Goal: Task Accomplishment & Management: Complete application form

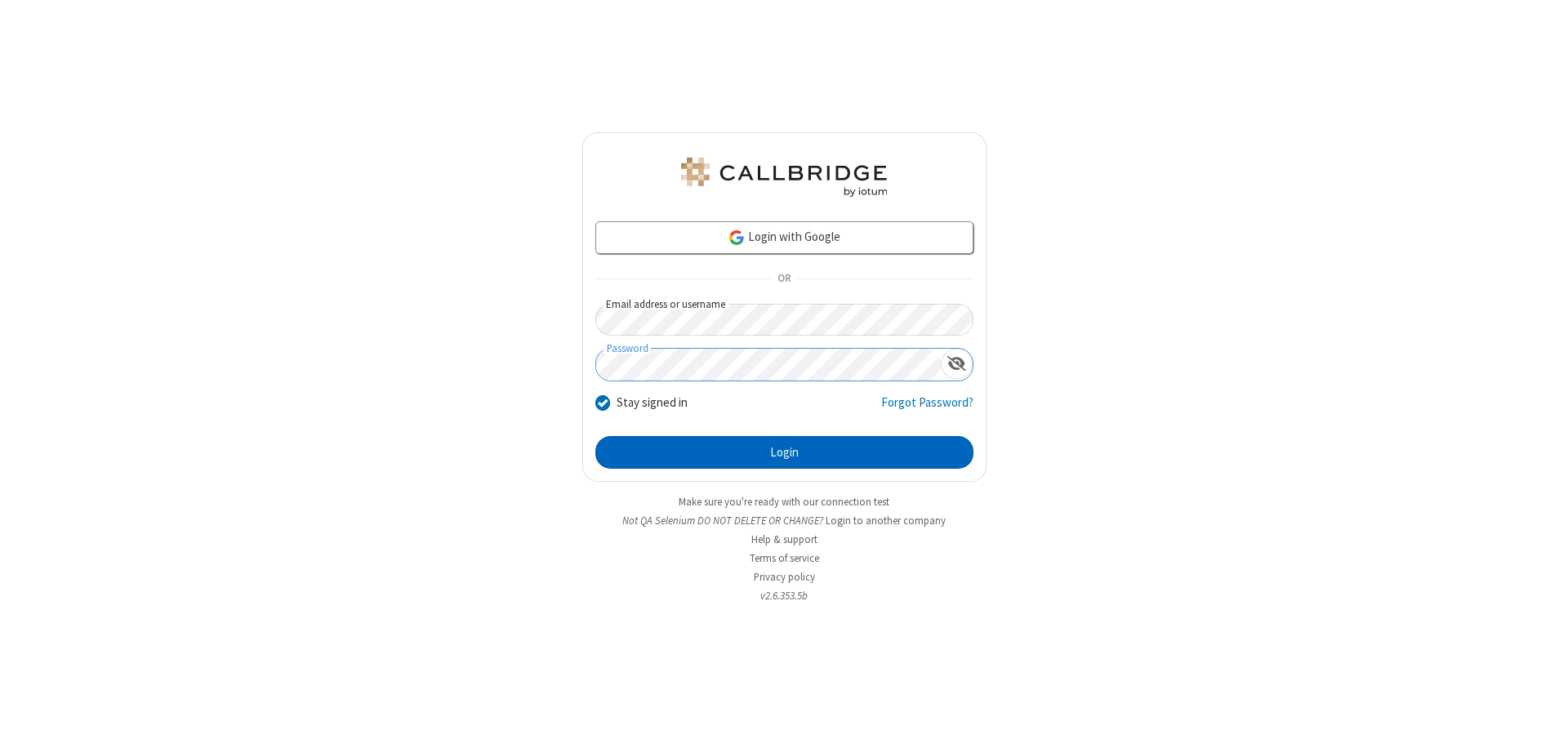
click at [784, 452] on button "Login" at bounding box center [784, 452] width 379 height 33
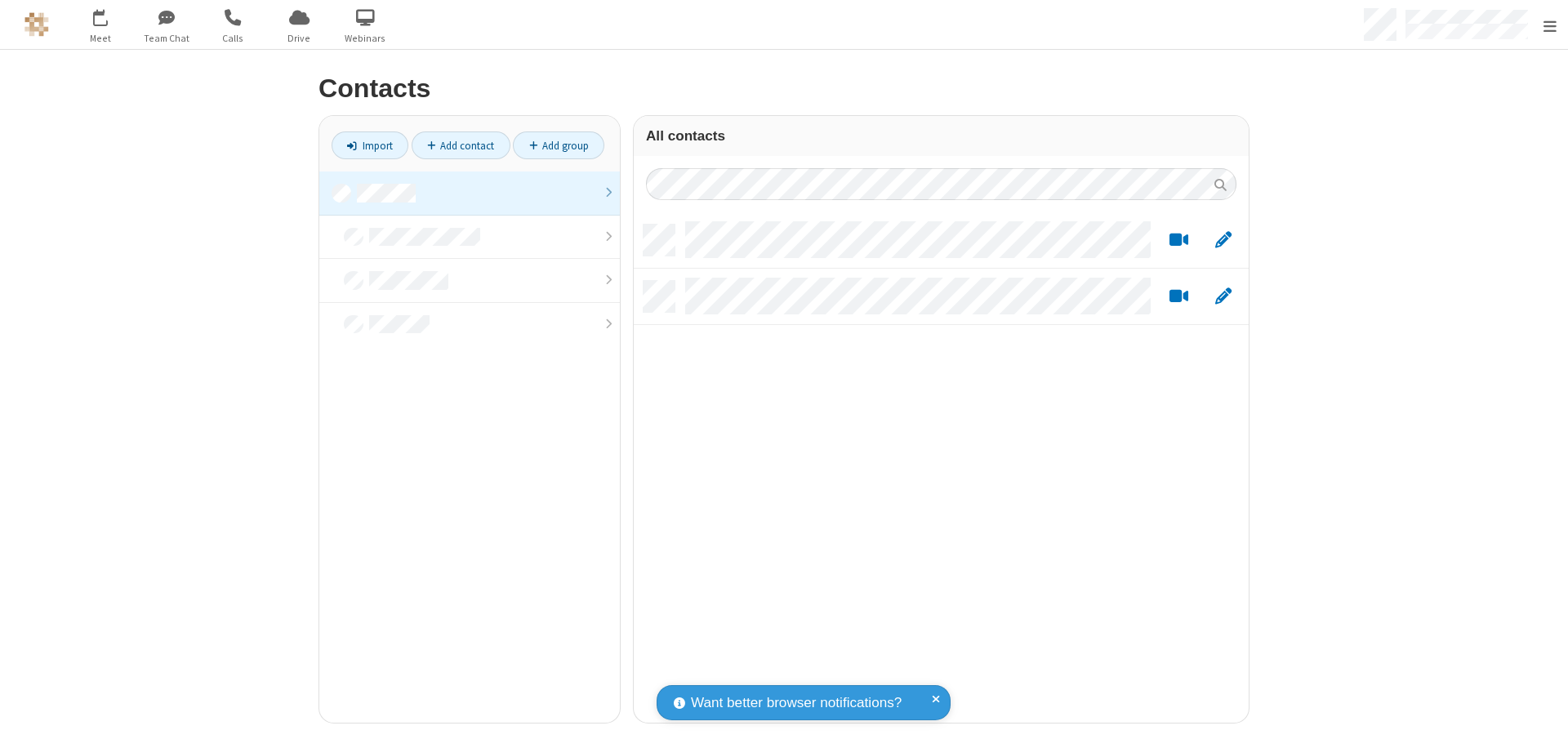
click at [454, 145] on link "Add contact" at bounding box center [461, 145] width 99 height 28
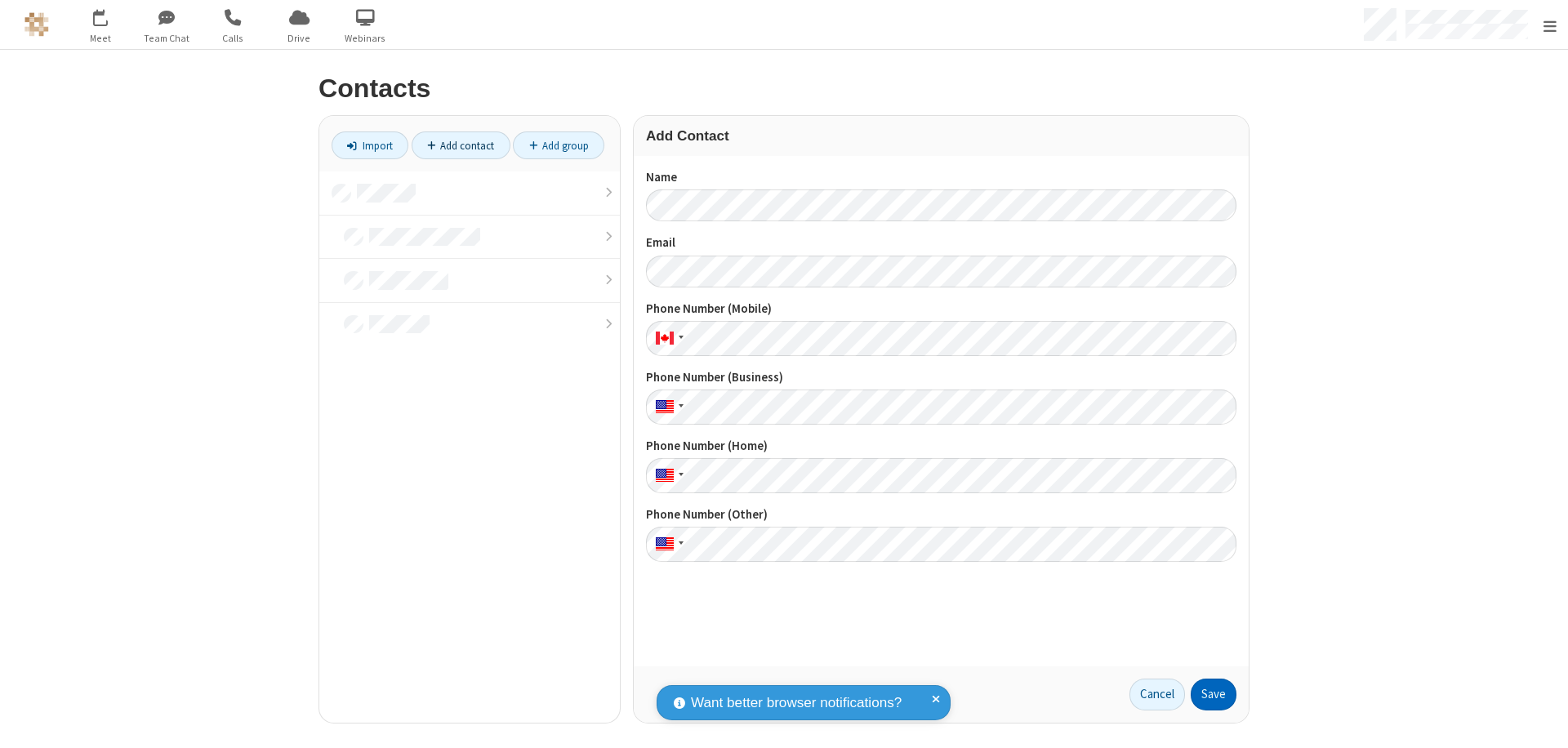
click at [1207, 694] on button "Save" at bounding box center [1213, 695] width 46 height 33
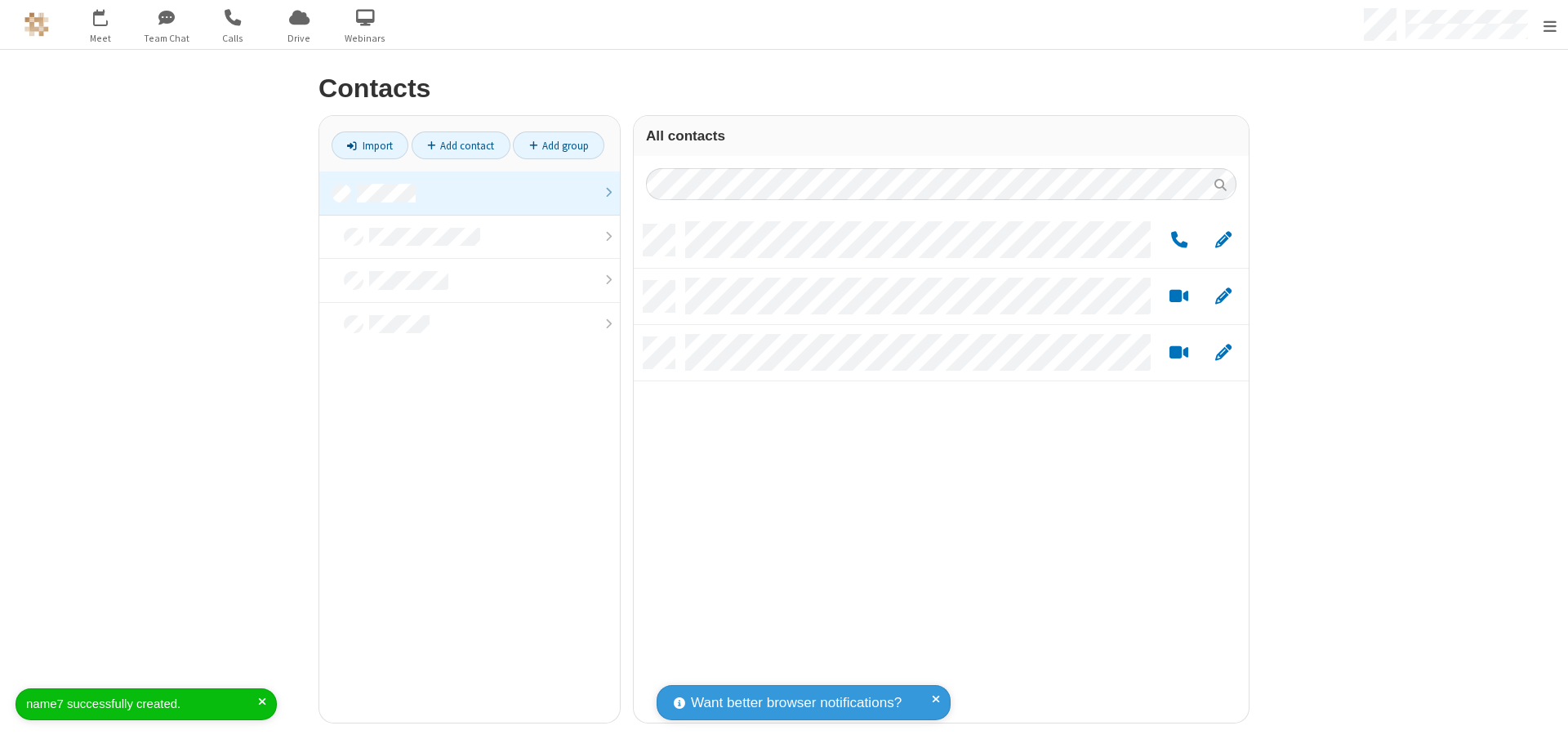
scroll to position [498, 603]
